Goal: Task Accomplishment & Management: Manage account settings

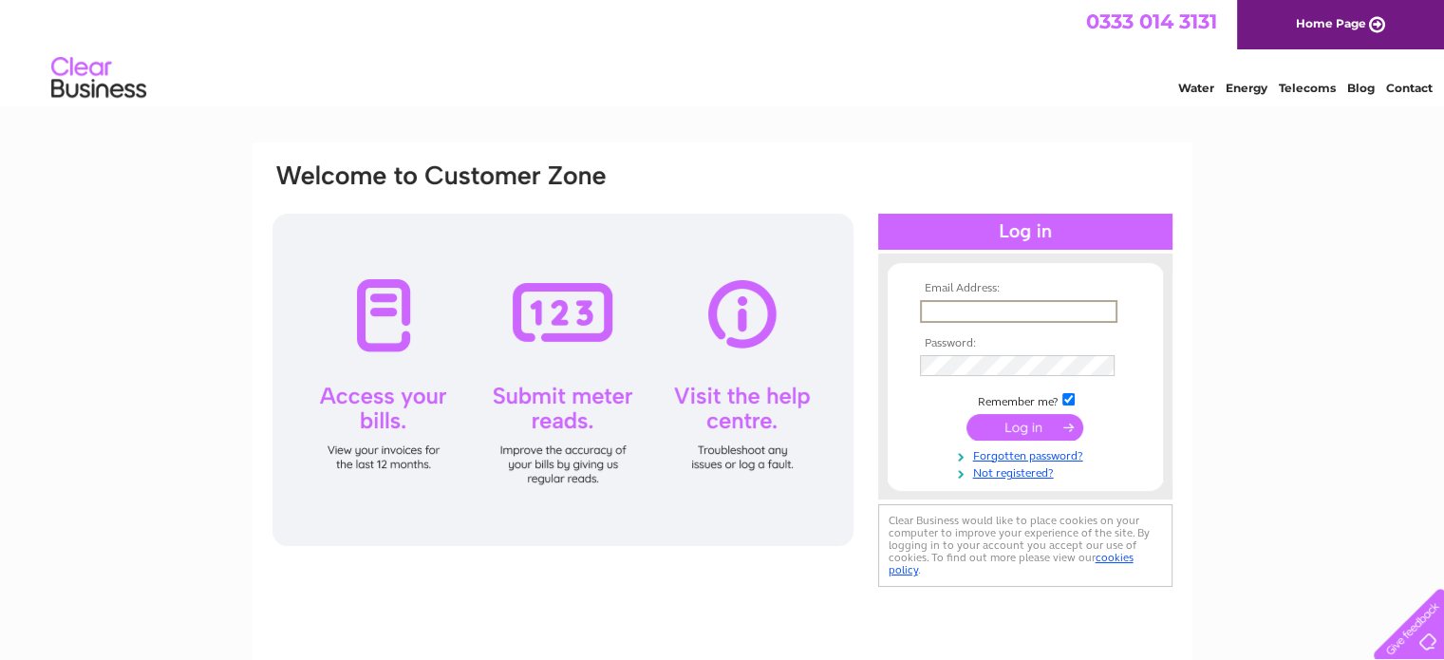
click at [950, 314] on input "text" at bounding box center [1019, 311] width 198 height 23
type input "kpdornan@hotmail.co.uk"
click at [1033, 428] on input "submit" at bounding box center [1025, 425] width 117 height 27
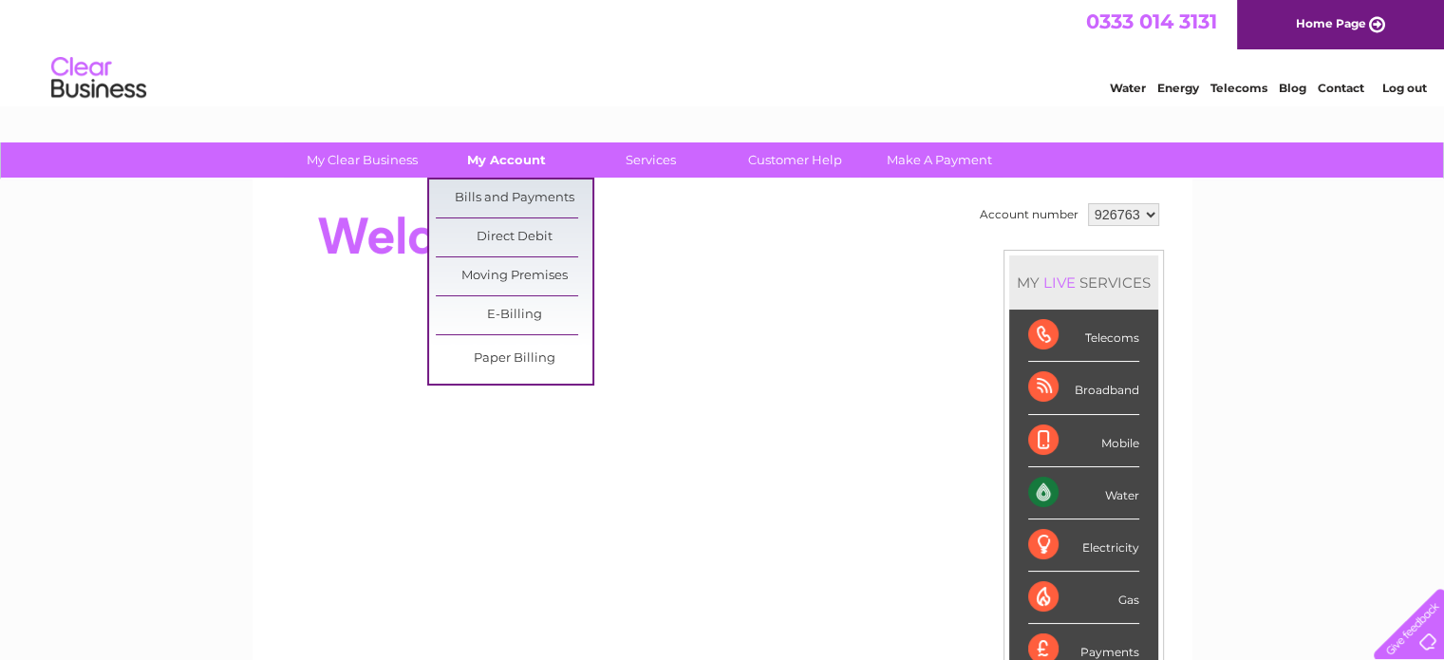
click at [520, 158] on link "My Account" at bounding box center [506, 159] width 157 height 35
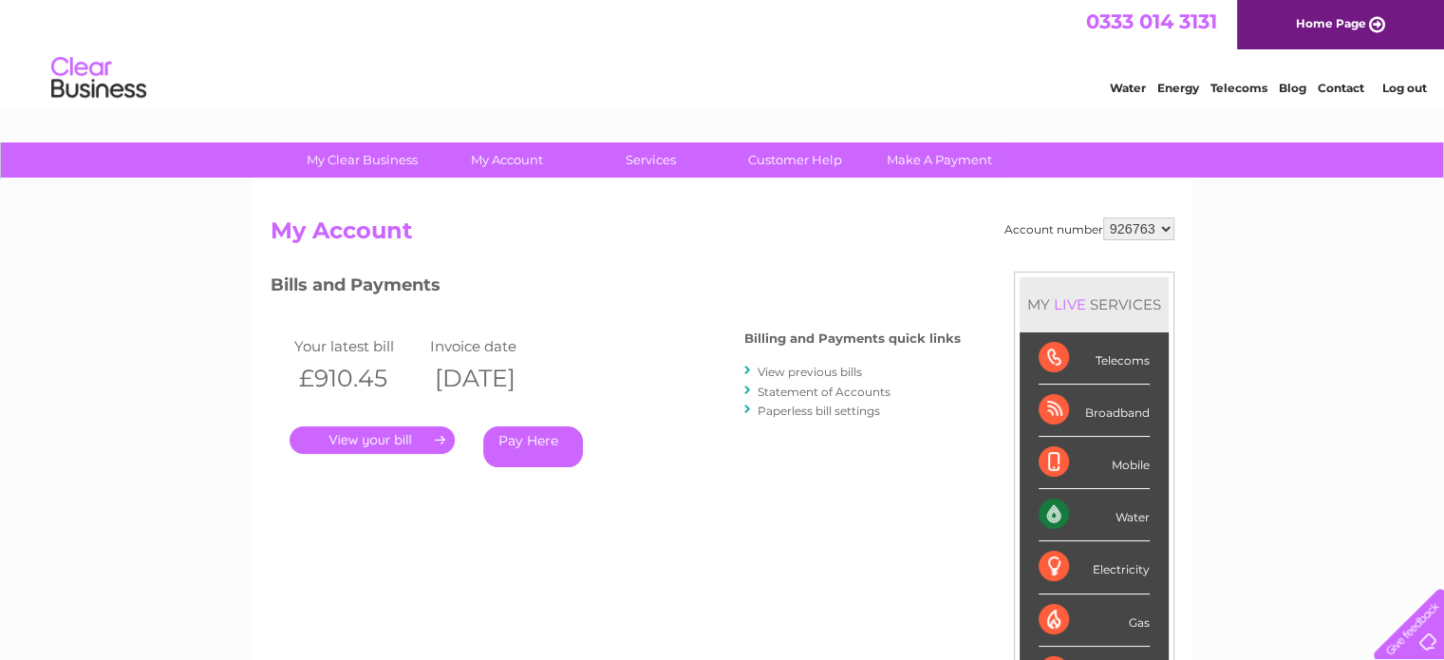
click at [395, 433] on link "." at bounding box center [372, 440] width 165 height 28
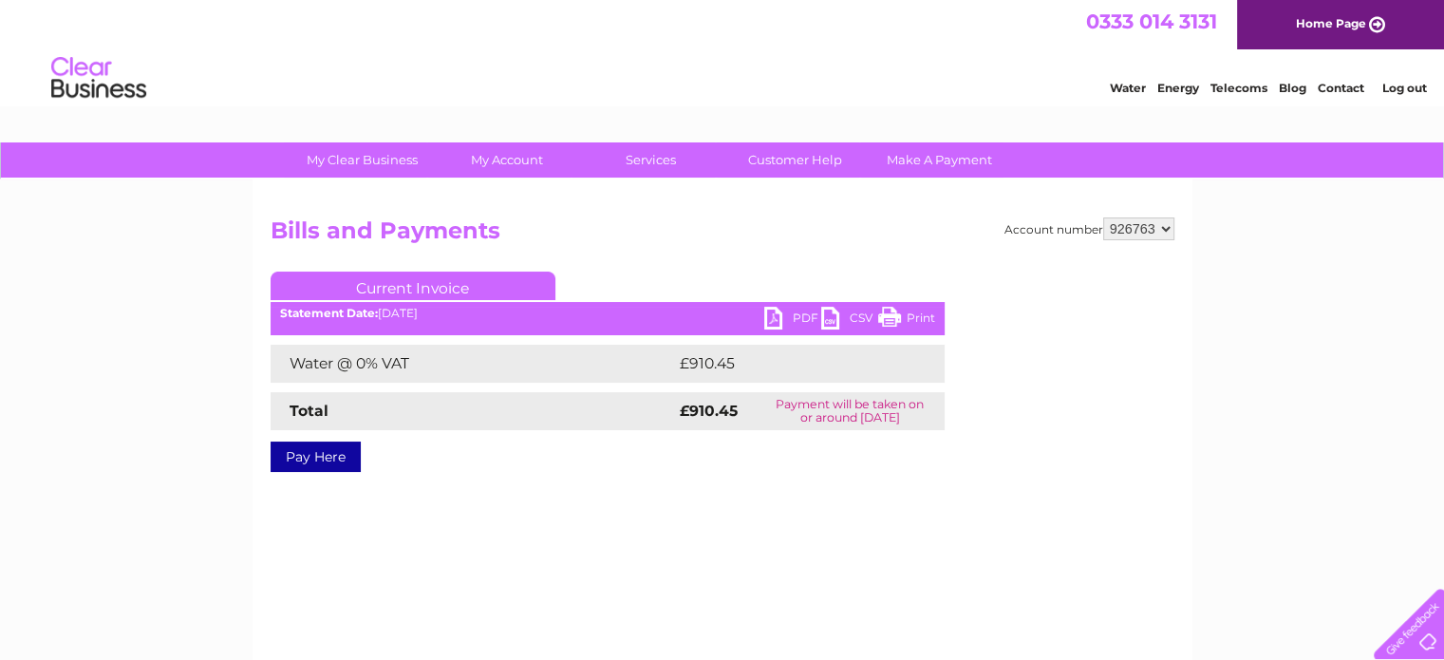
click at [797, 323] on link "PDF" at bounding box center [792, 321] width 57 height 28
click at [1161, 230] on select "926763 928482" at bounding box center [1138, 228] width 71 height 23
select select "928482"
click at [1103, 217] on select "926763 928482" at bounding box center [1138, 228] width 71 height 23
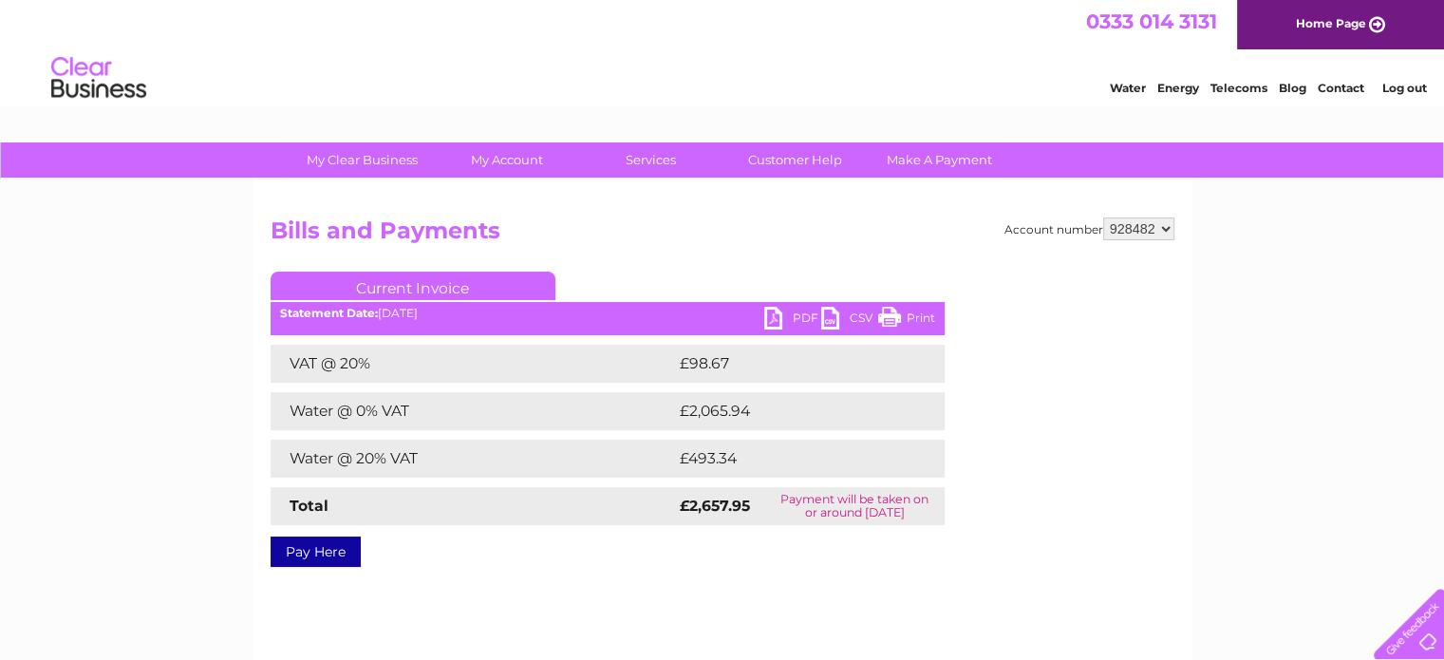
click at [781, 315] on link "PDF" at bounding box center [792, 321] width 57 height 28
click at [789, 318] on link "PDF" at bounding box center [792, 321] width 57 height 28
click at [1398, 85] on link "Log out" at bounding box center [1404, 88] width 45 height 14
